Goal: Information Seeking & Learning: Check status

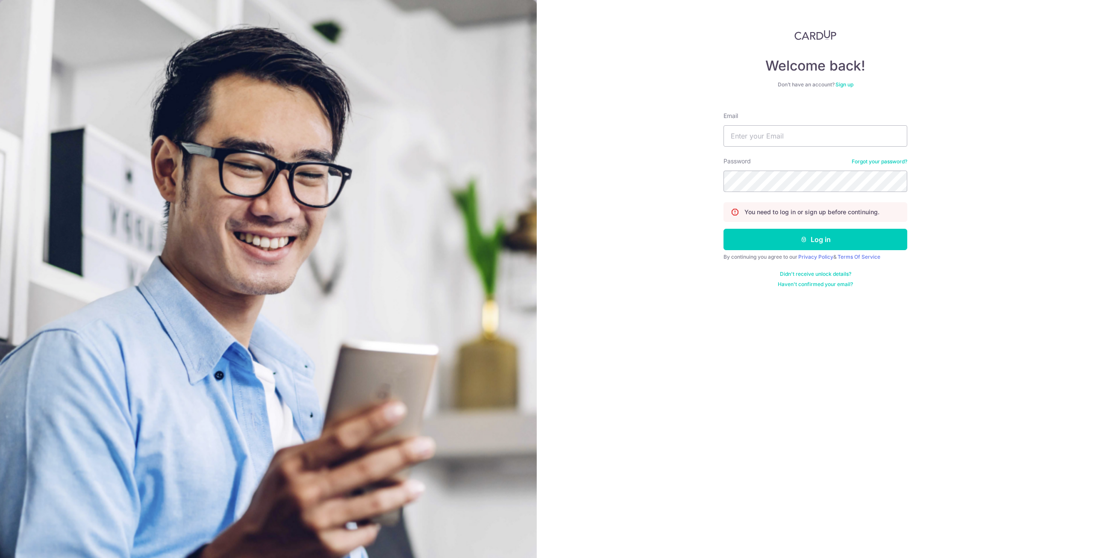
click at [784, 149] on form "Email Password Forgot your password? You need to log in or sign up before conti…" at bounding box center [815, 196] width 184 height 182
click at [784, 141] on input "Email" at bounding box center [815, 135] width 184 height 21
type input "[EMAIL_ADDRESS][DOMAIN_NAME]"
click at [723, 229] on button "Log in" at bounding box center [815, 239] width 184 height 21
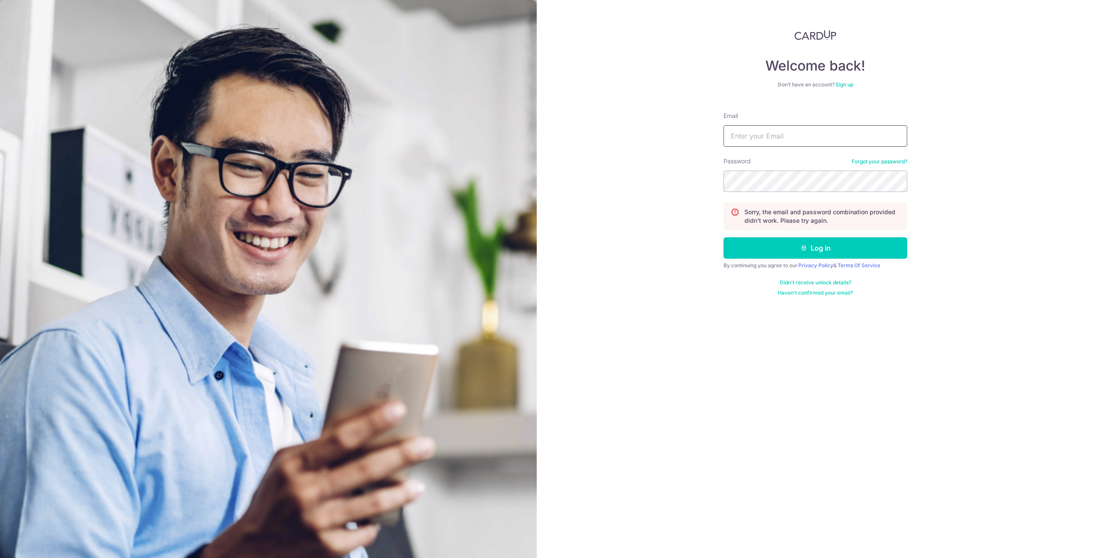
click at [748, 136] on input "Email" at bounding box center [815, 135] width 184 height 21
type input "[EMAIL_ADDRESS][DOMAIN_NAME]"
click at [723, 237] on button "Log in" at bounding box center [815, 247] width 184 height 21
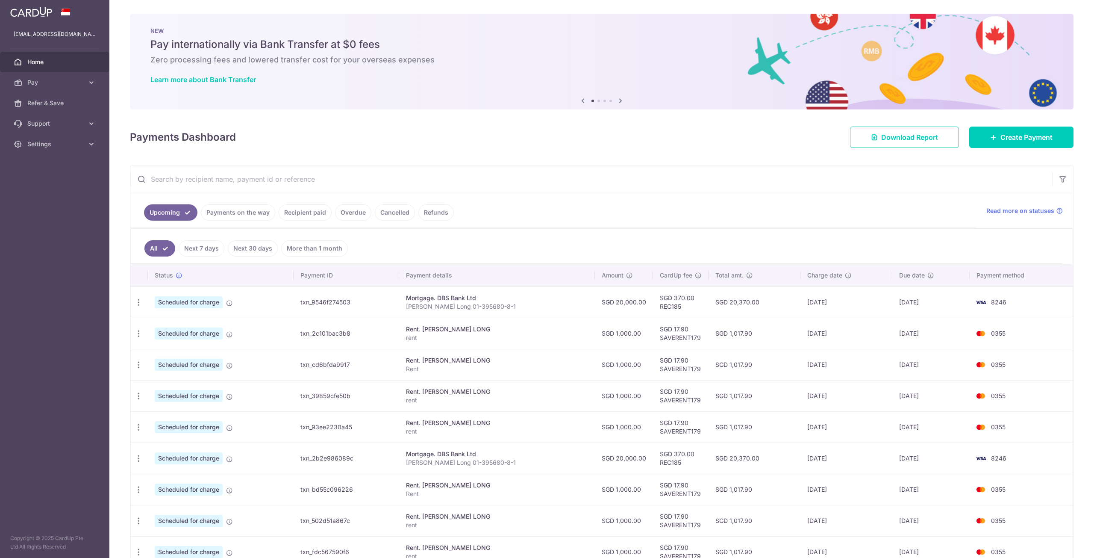
click at [243, 213] on link "Payments on the way" at bounding box center [238, 212] width 74 height 16
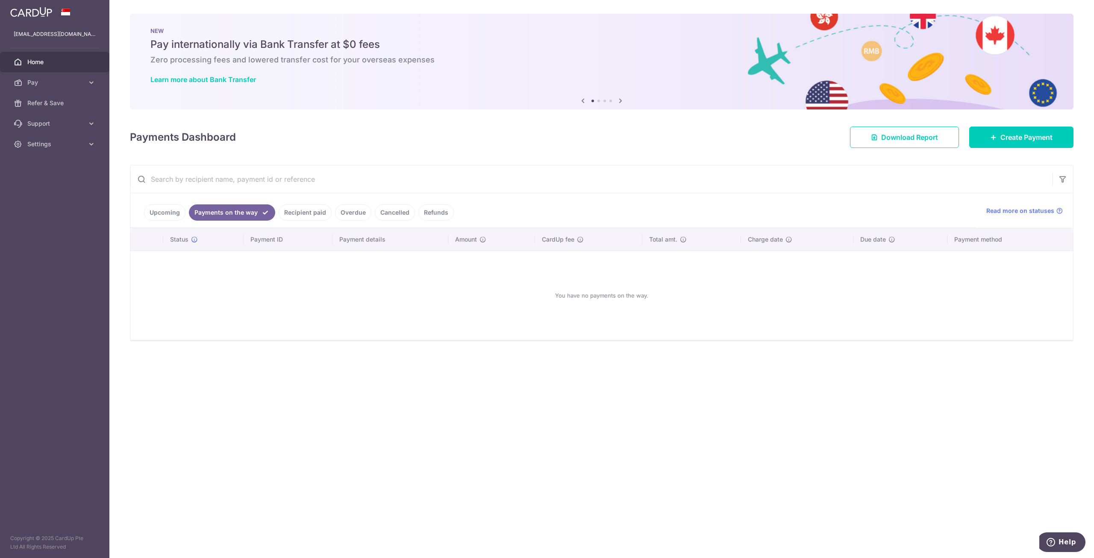
click at [158, 210] on link "Upcoming" at bounding box center [164, 212] width 41 height 16
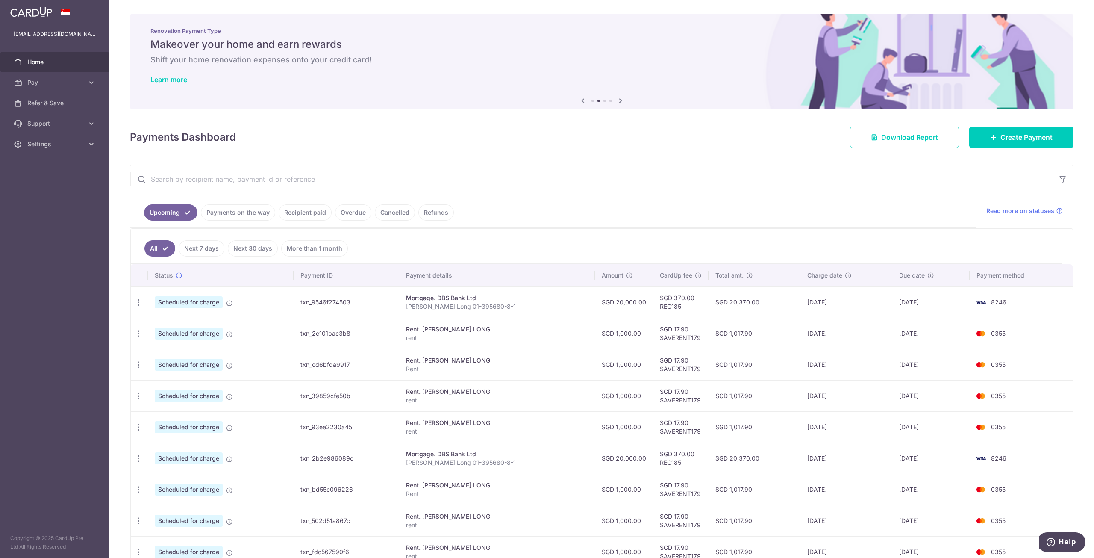
scroll to position [99, 0]
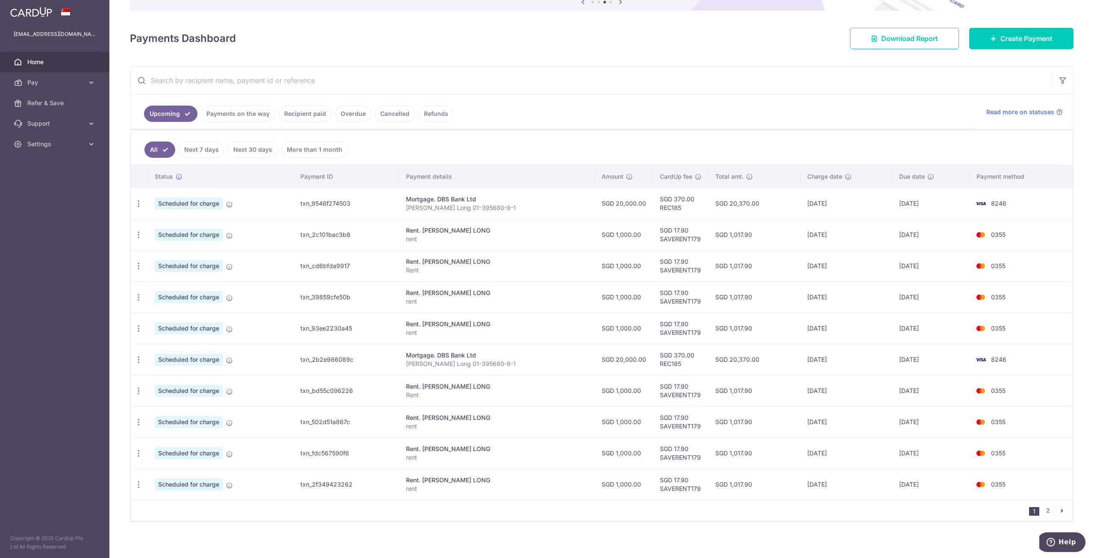
click at [289, 111] on link "Recipient paid" at bounding box center [305, 114] width 53 height 16
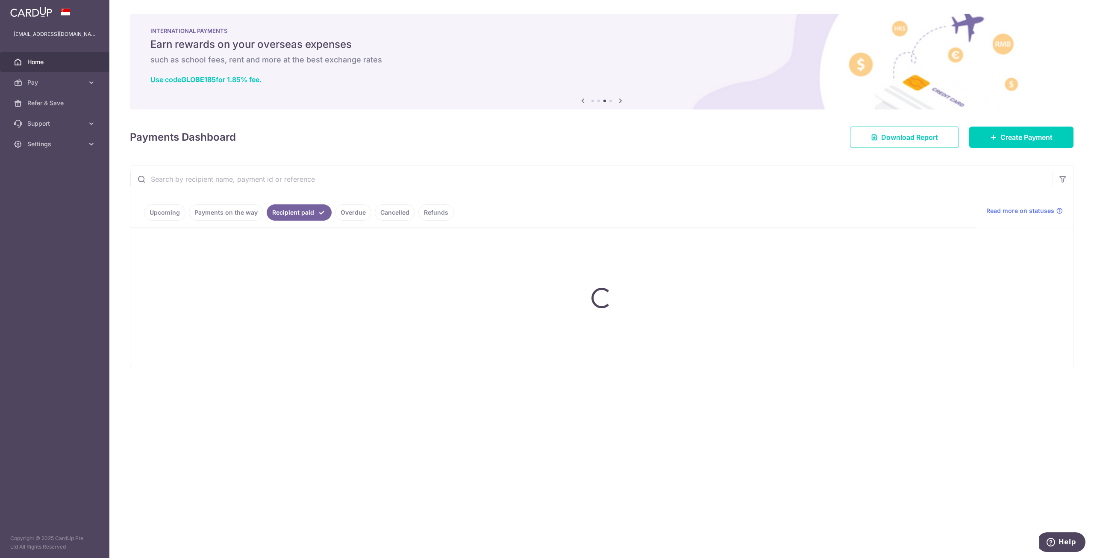
scroll to position [0, 0]
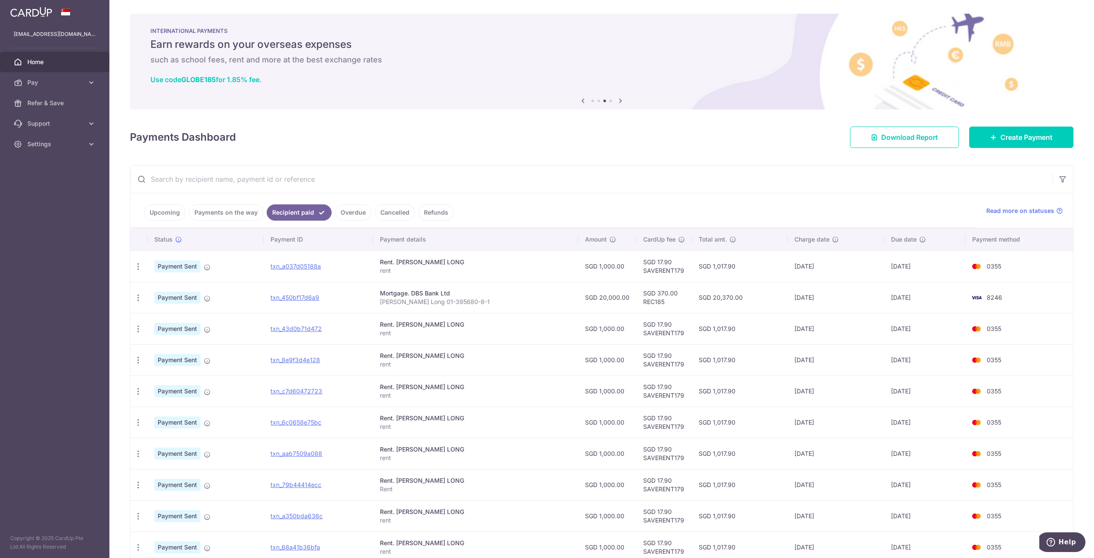
click at [389, 185] on input "text" at bounding box center [591, 178] width 922 height 27
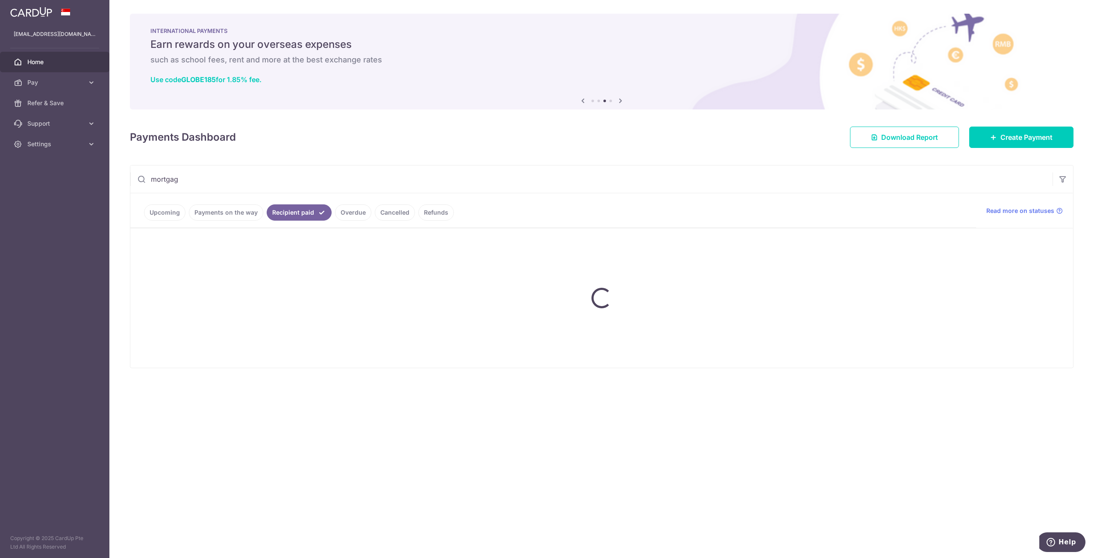
type input "mortgage"
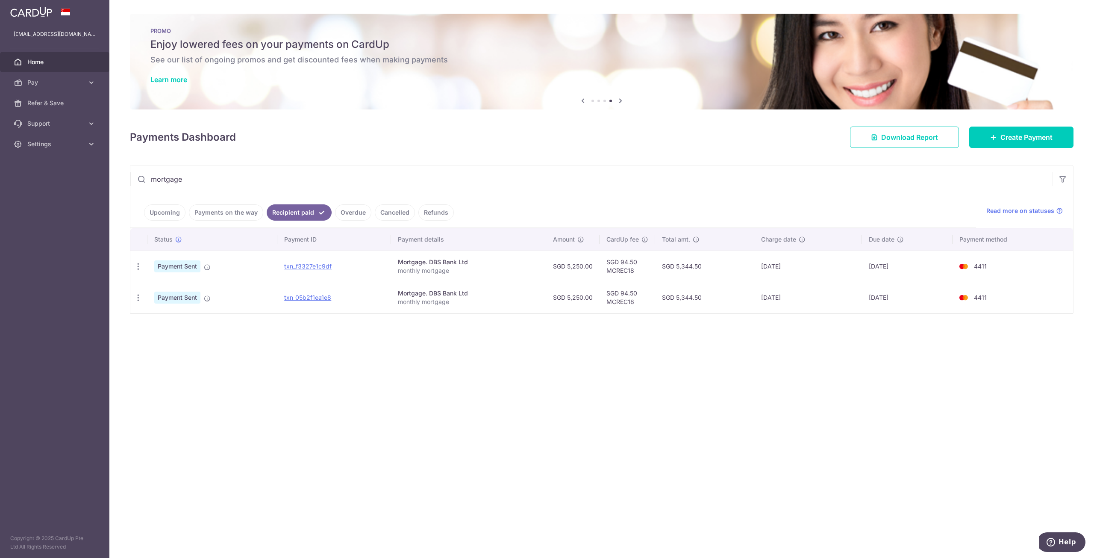
drag, startPoint x: 219, startPoint y: 181, endPoint x: 136, endPoint y: 171, distance: 83.4
click at [136, 171] on input "mortgage" at bounding box center [591, 178] width 922 height 27
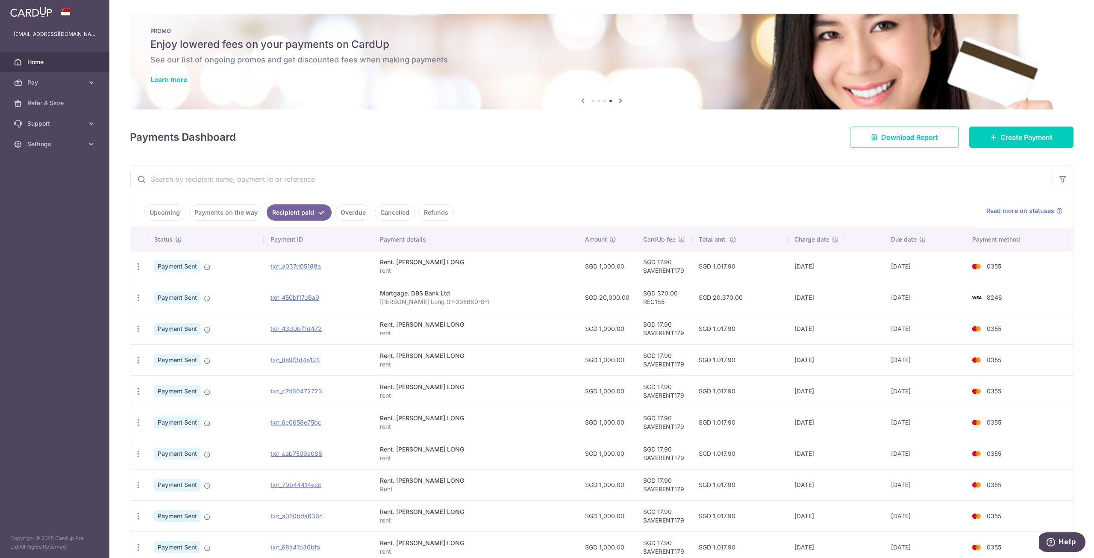
click at [217, 179] on input "text" at bounding box center [591, 178] width 922 height 27
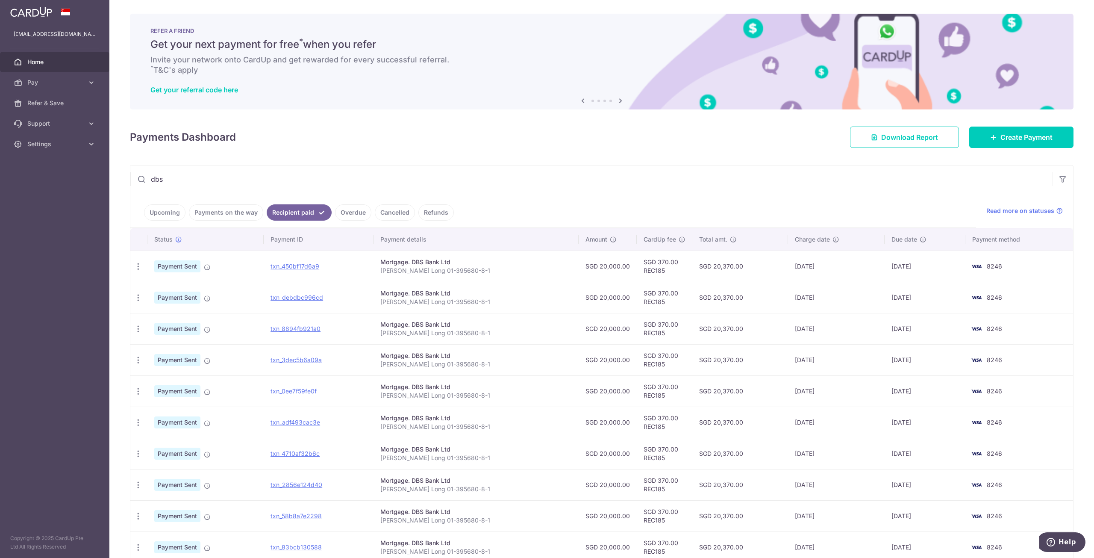
scroll to position [63, 0]
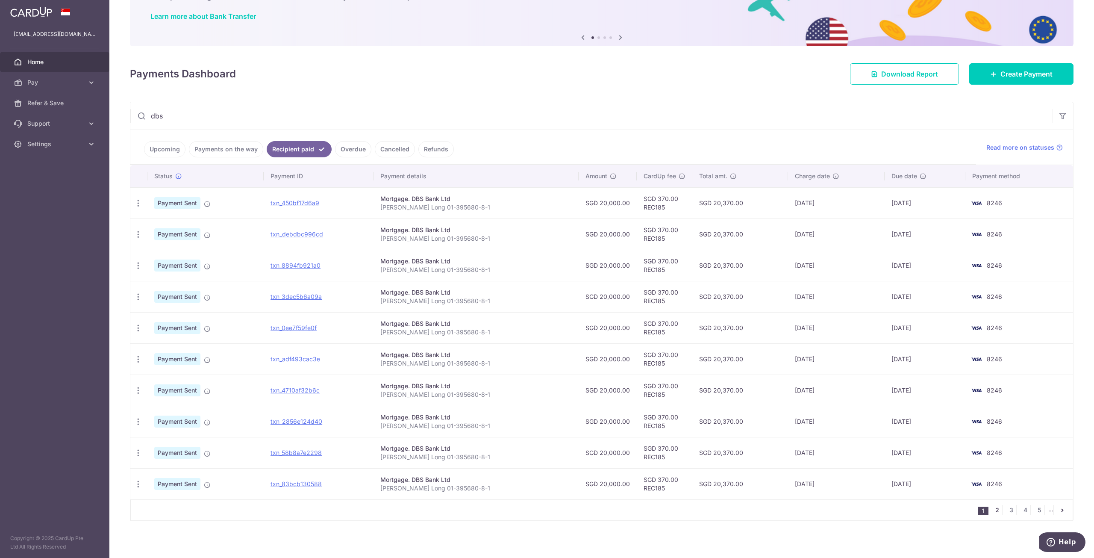
type input "dbs"
click at [995, 510] on link "2" at bounding box center [997, 510] width 10 height 10
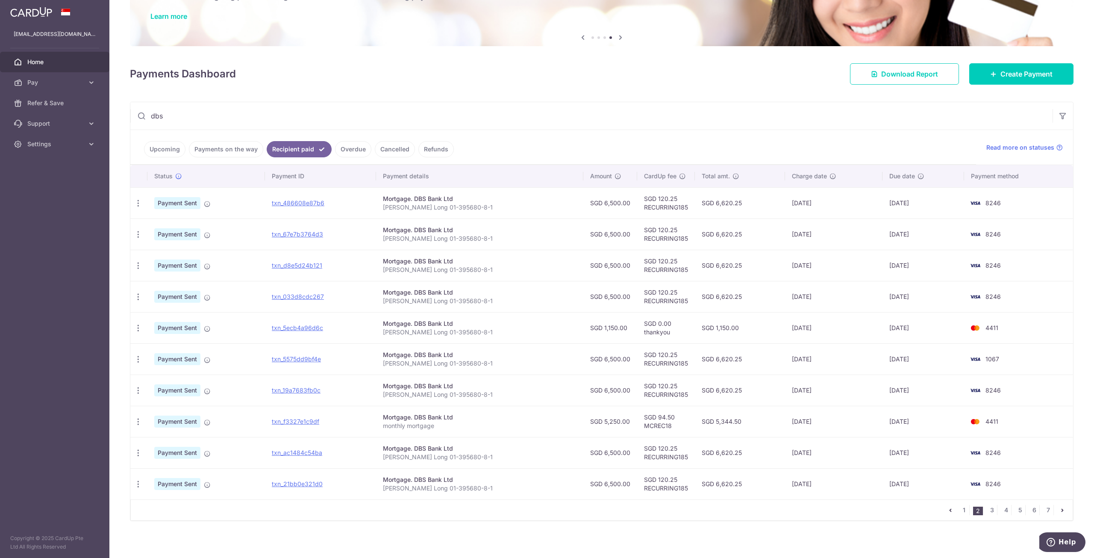
click at [166, 148] on link "Upcoming" at bounding box center [164, 149] width 41 height 16
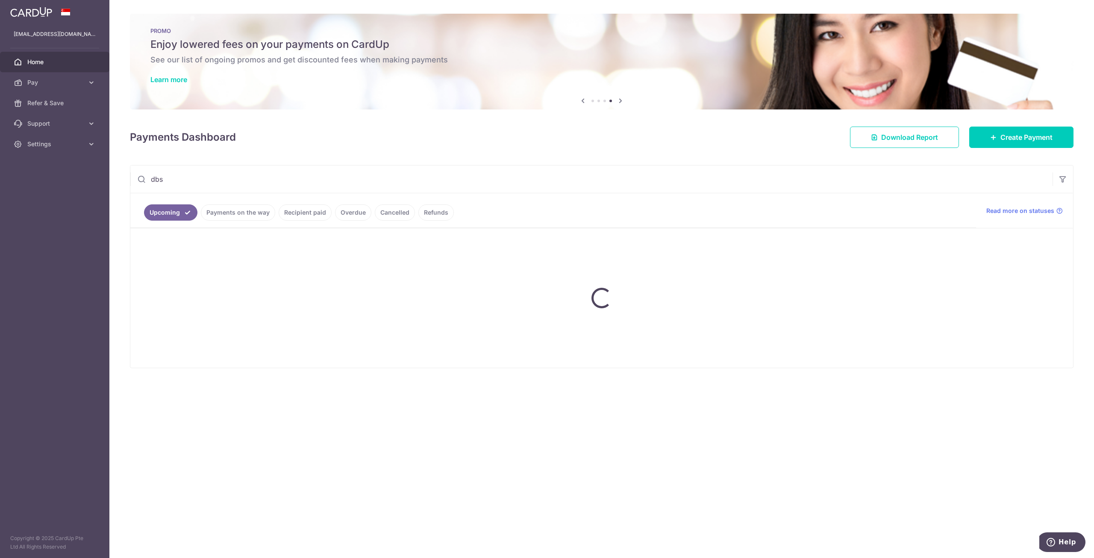
scroll to position [0, 0]
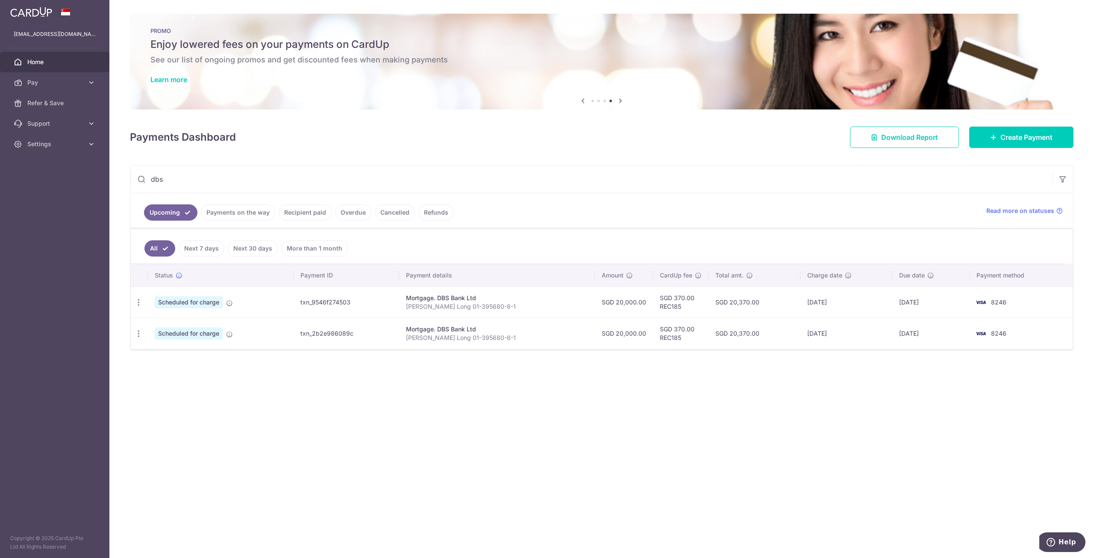
drag, startPoint x: 185, startPoint y: 179, endPoint x: 122, endPoint y: 176, distance: 63.7
click at [122, 176] on div "× Pause Schedule Pause all future payments in this series Pause just this one p…" at bounding box center [601, 279] width 984 height 558
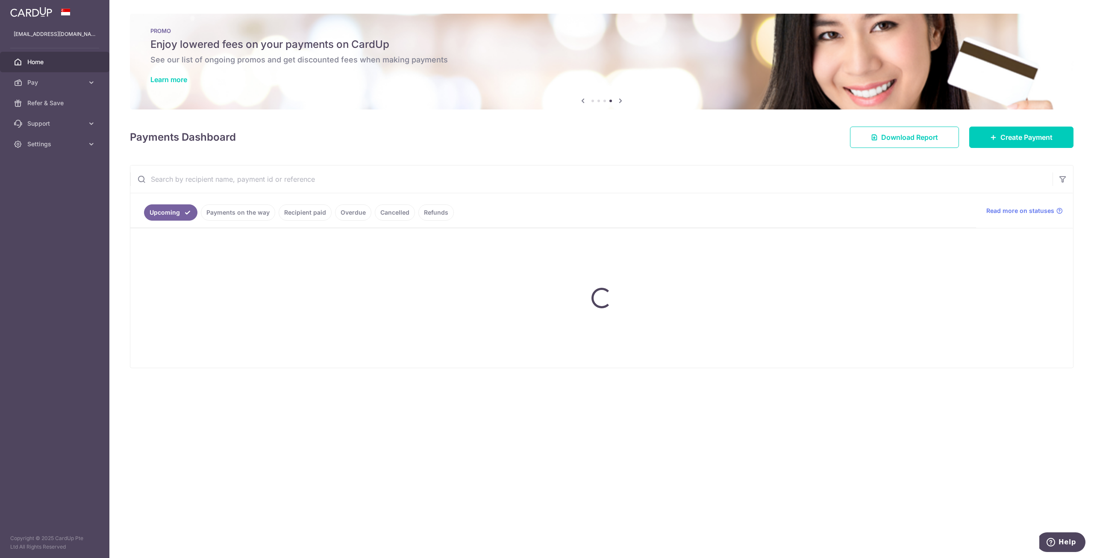
click at [458, 308] on div at bounding box center [601, 297] width 942 height 139
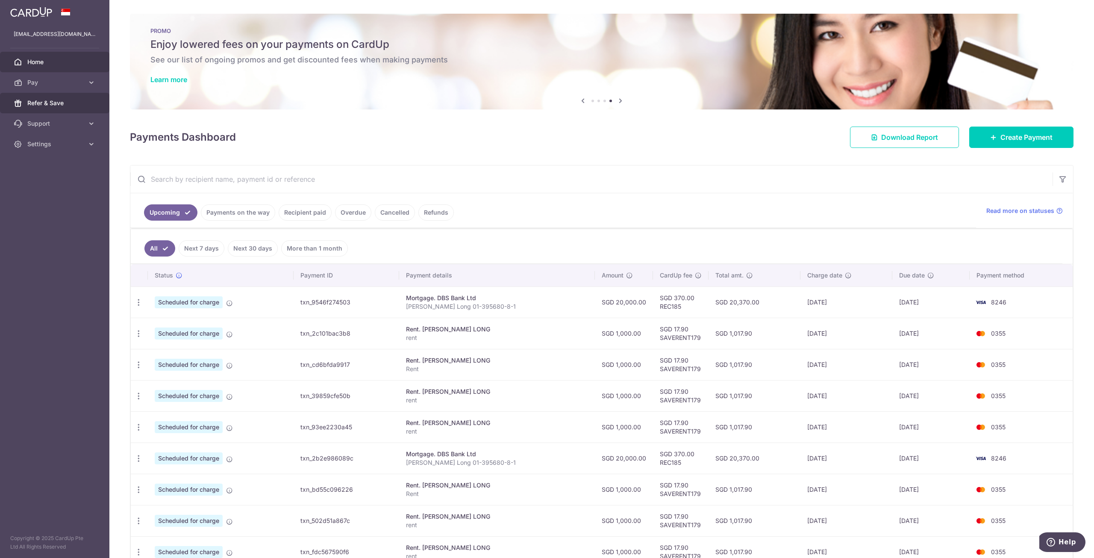
click at [82, 106] on span "Refer & Save" at bounding box center [55, 103] width 56 height 9
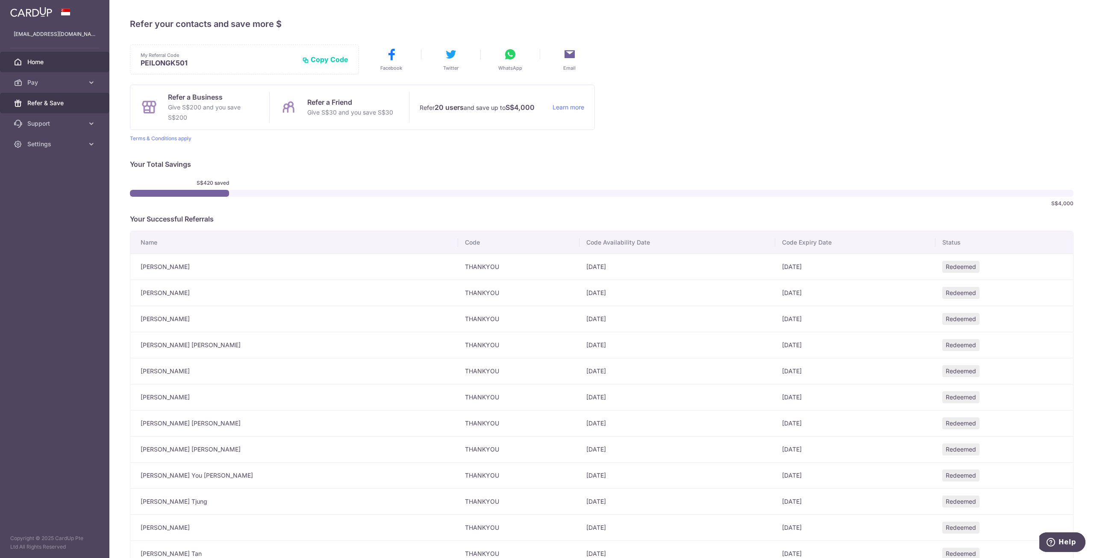
click at [37, 60] on span "Home" at bounding box center [55, 62] width 56 height 9
